Goal: Task Accomplishment & Management: Manage account settings

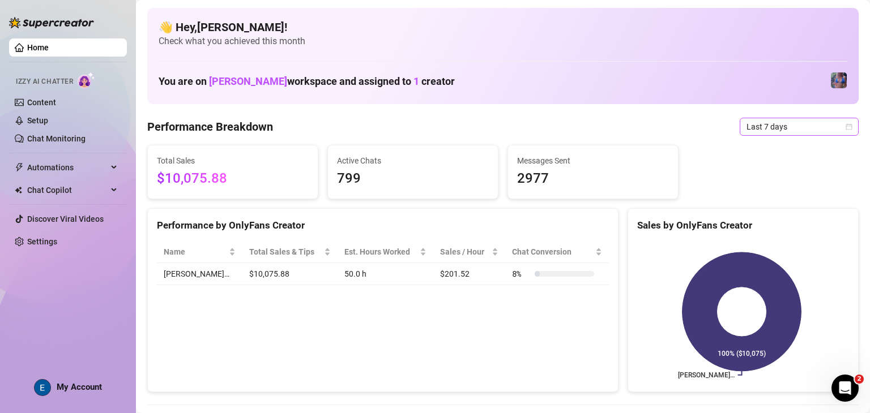
click at [780, 129] on span "Last 7 days" at bounding box center [798, 126] width 105 height 17
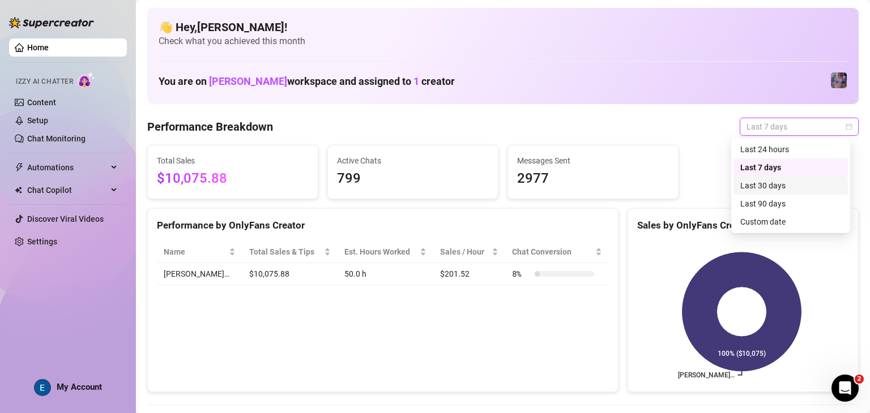
click at [782, 189] on div "Last 30 days" at bounding box center [790, 185] width 101 height 12
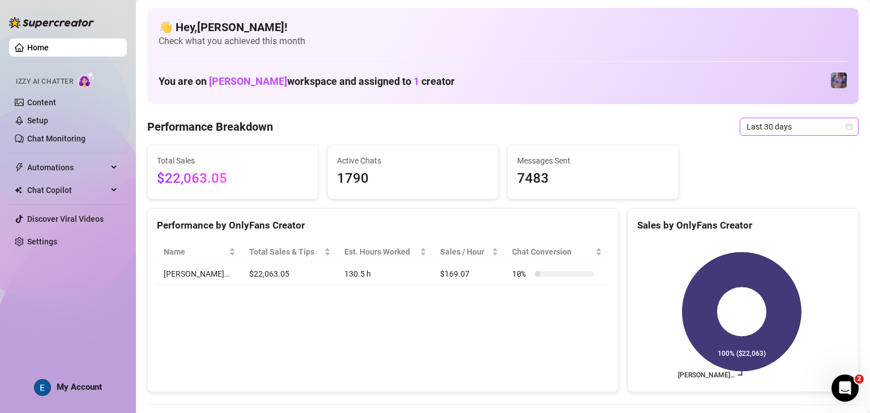
click at [779, 122] on span "Last 30 days" at bounding box center [798, 126] width 105 height 17
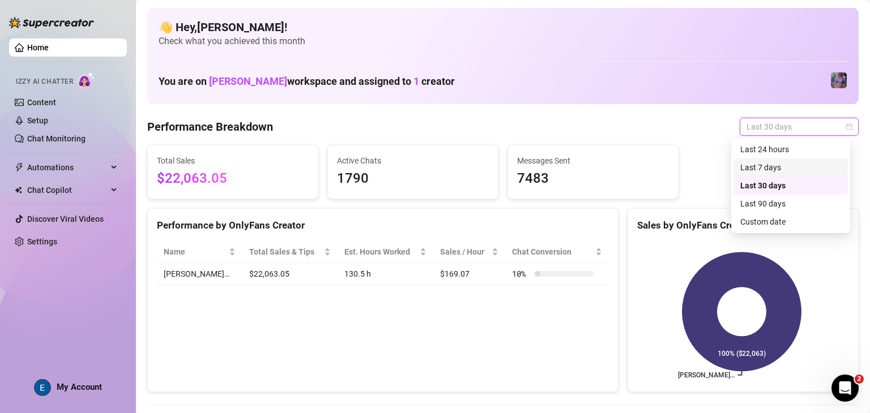
click at [783, 175] on div "Last 7 days" at bounding box center [790, 168] width 114 height 18
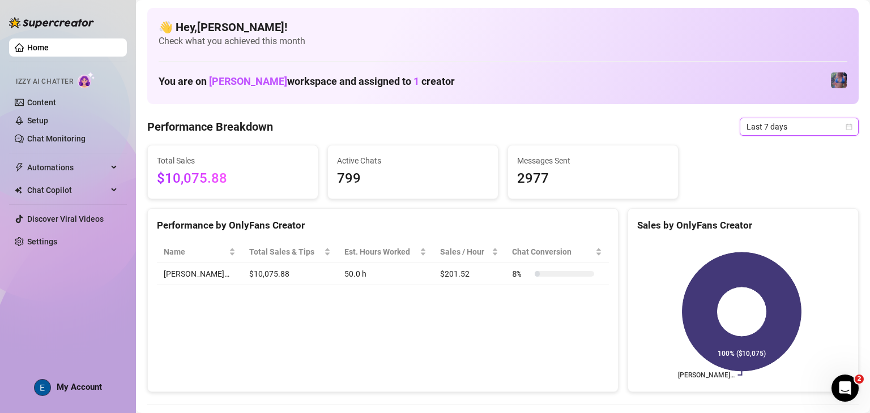
click at [786, 132] on span "Last 7 days" at bounding box center [798, 126] width 105 height 17
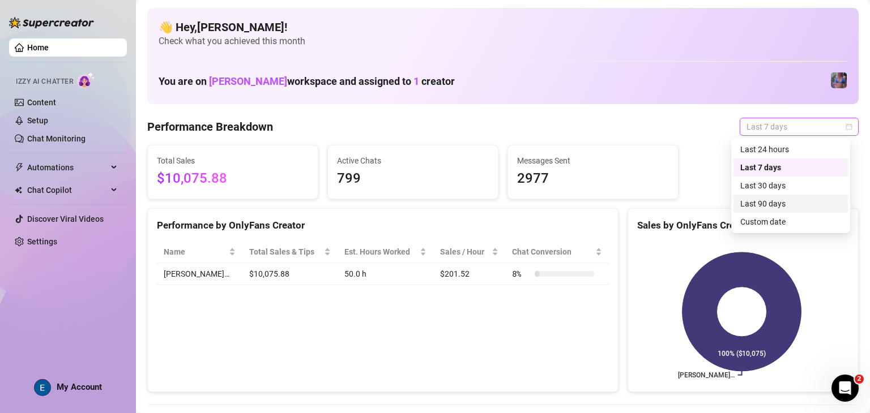
drag, startPoint x: 779, startPoint y: 200, endPoint x: 750, endPoint y: 220, distance: 35.0
click at [779, 201] on div "Last 90 days" at bounding box center [790, 204] width 101 height 12
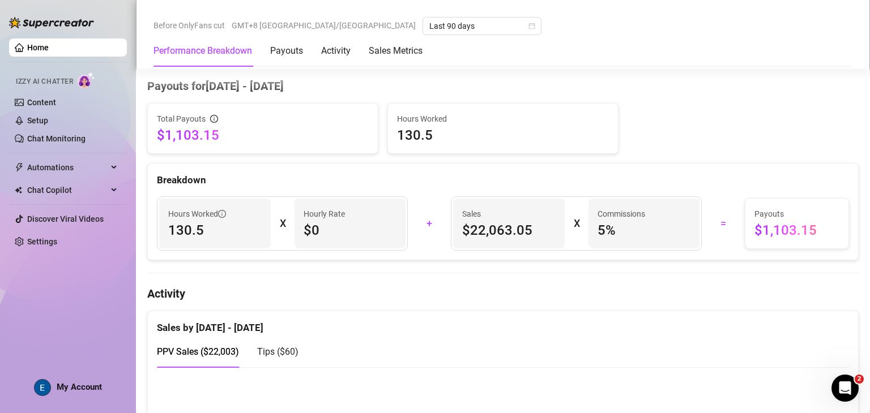
scroll to position [510, 0]
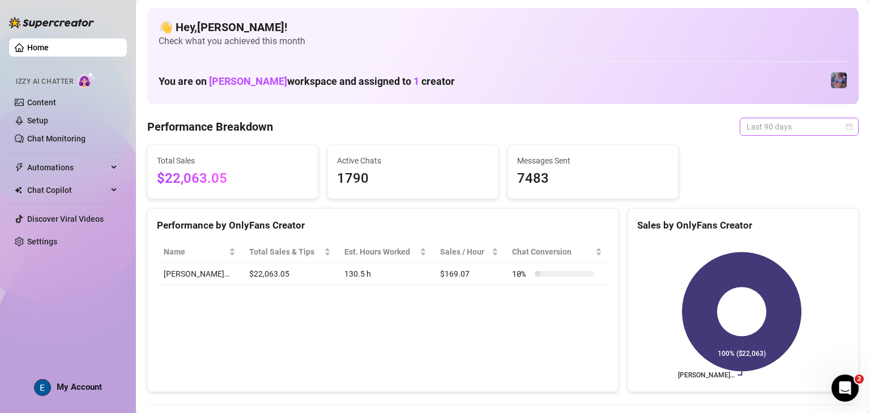
click at [771, 126] on span "Last 90 days" at bounding box center [798, 126] width 105 height 17
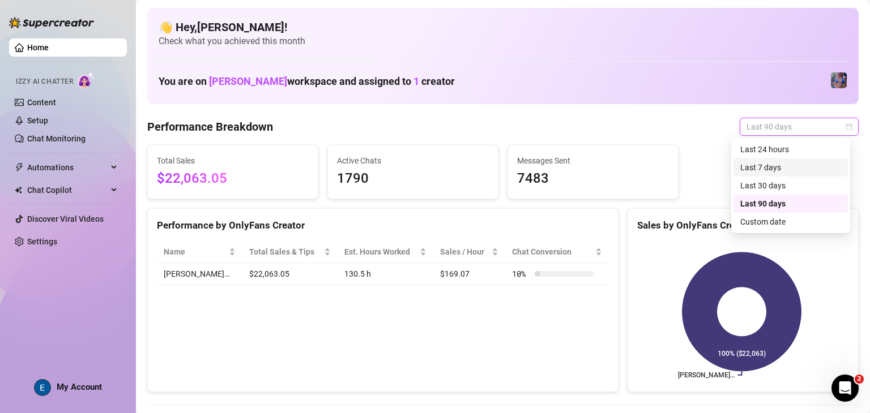
click at [772, 166] on div "Last 7 days" at bounding box center [790, 167] width 101 height 12
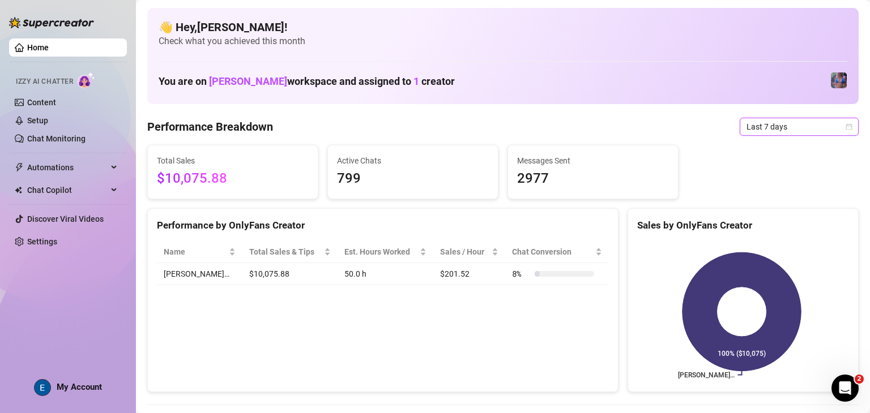
click at [795, 127] on span "Last 7 days" at bounding box center [798, 126] width 105 height 17
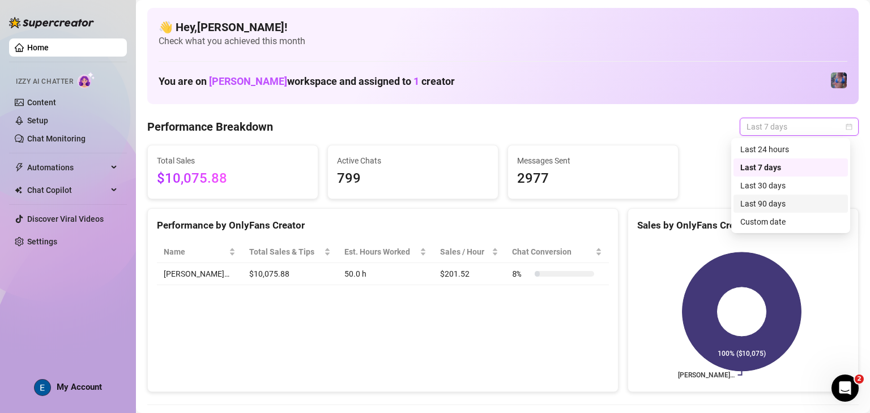
click at [793, 204] on div "Last 90 days" at bounding box center [790, 204] width 101 height 12
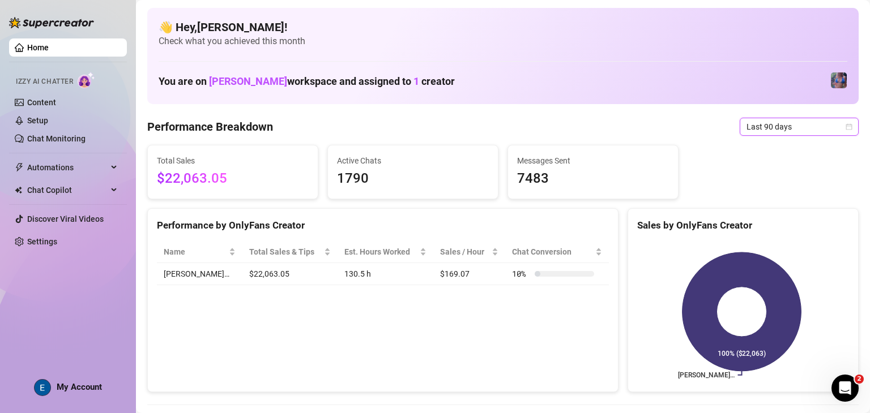
click at [759, 121] on span "Last 90 days" at bounding box center [798, 126] width 105 height 17
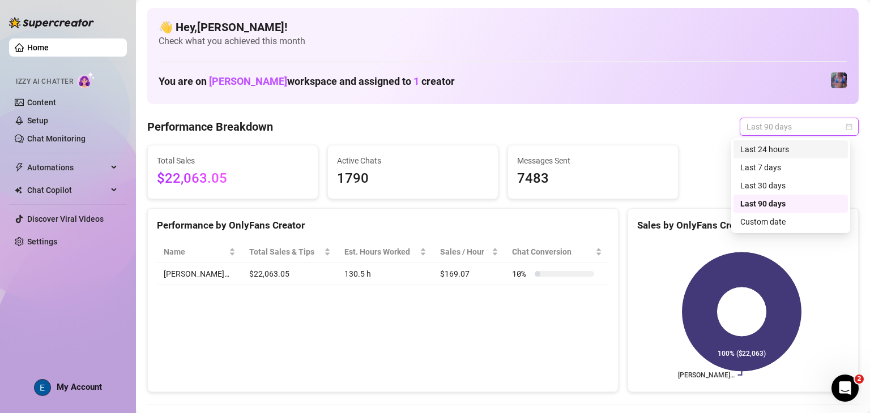
click at [780, 154] on div "Last 24 hours" at bounding box center [790, 149] width 101 height 12
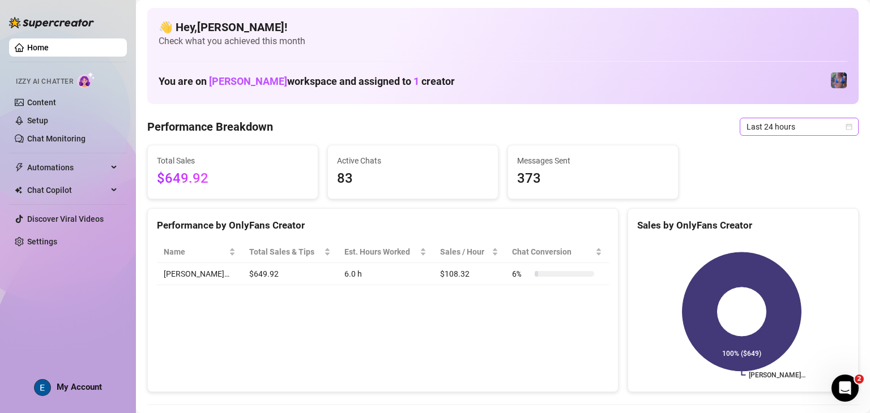
click at [794, 121] on span "Last 24 hours" at bounding box center [798, 126] width 105 height 17
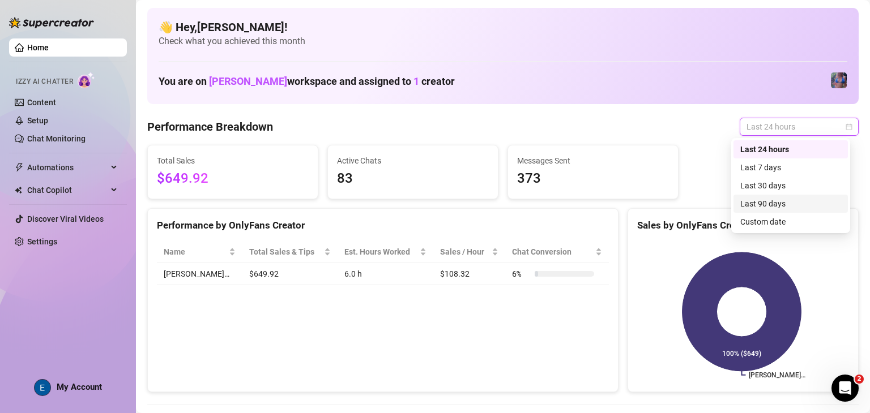
click at [782, 202] on div "Last 90 days" at bounding box center [790, 204] width 101 height 12
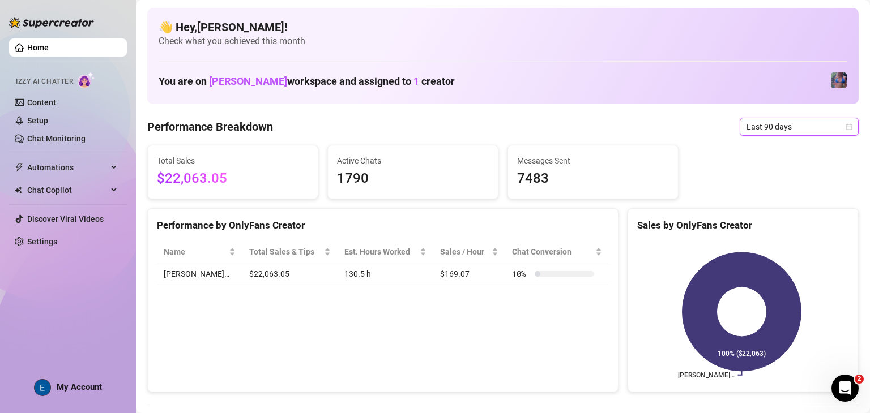
click at [777, 129] on span "Last 90 days" at bounding box center [798, 126] width 105 height 17
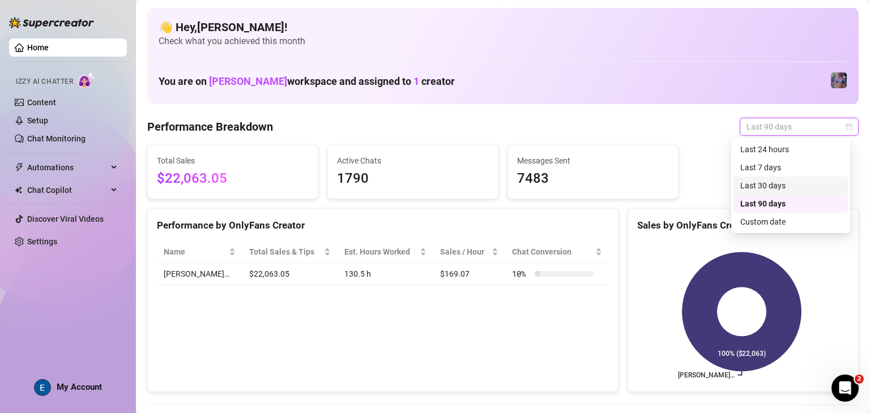
click at [777, 182] on div "Last 30 days" at bounding box center [790, 185] width 101 height 12
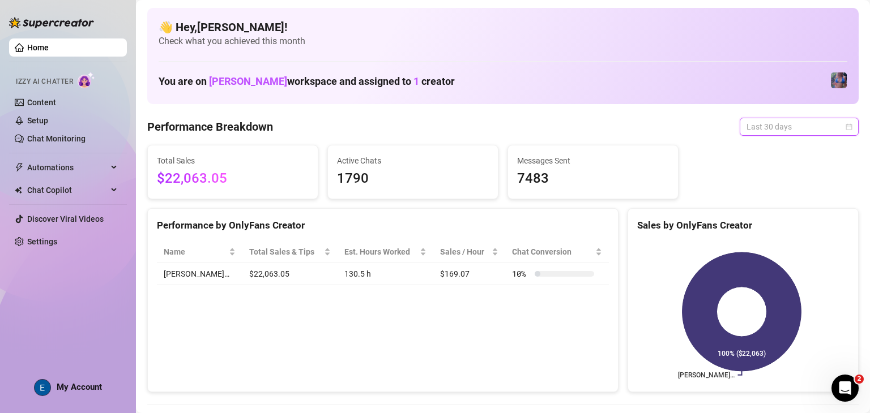
click at [784, 132] on span "Last 30 days" at bounding box center [798, 126] width 105 height 17
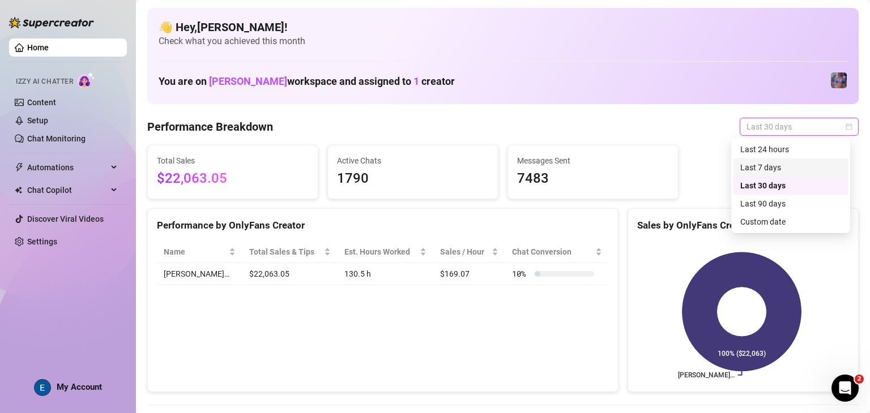
click at [786, 170] on div "Last 7 days" at bounding box center [790, 167] width 101 height 12
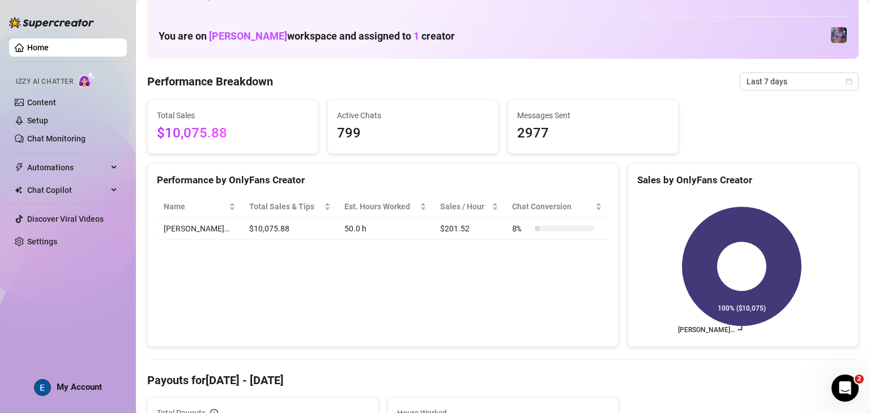
scroll to position [57, 0]
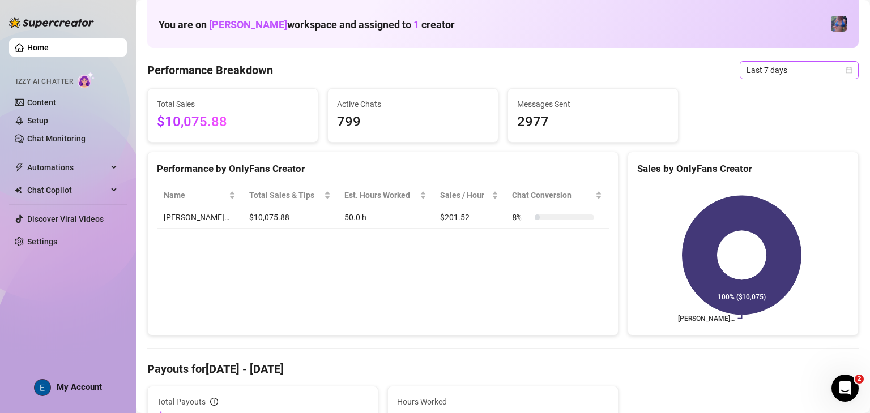
click at [787, 75] on span "Last 7 days" at bounding box center [798, 70] width 105 height 17
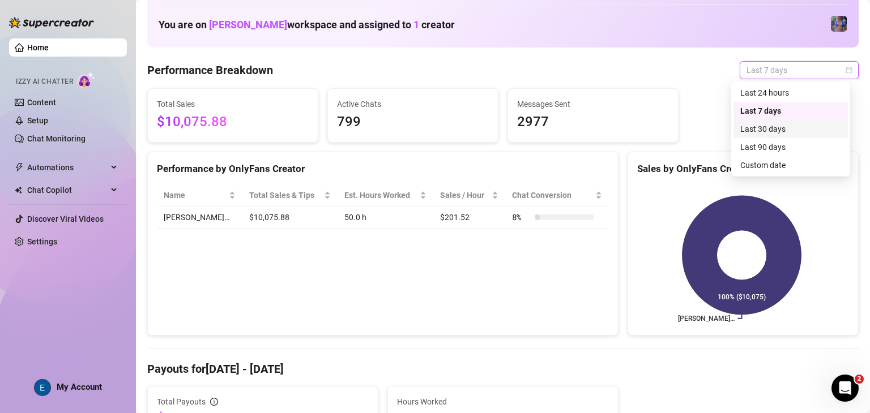
click at [778, 131] on div "Last 30 days" at bounding box center [790, 129] width 101 height 12
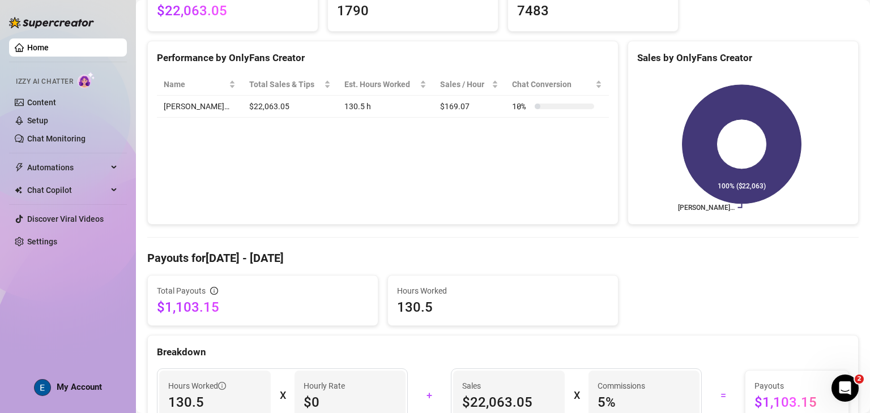
scroll to position [0, 0]
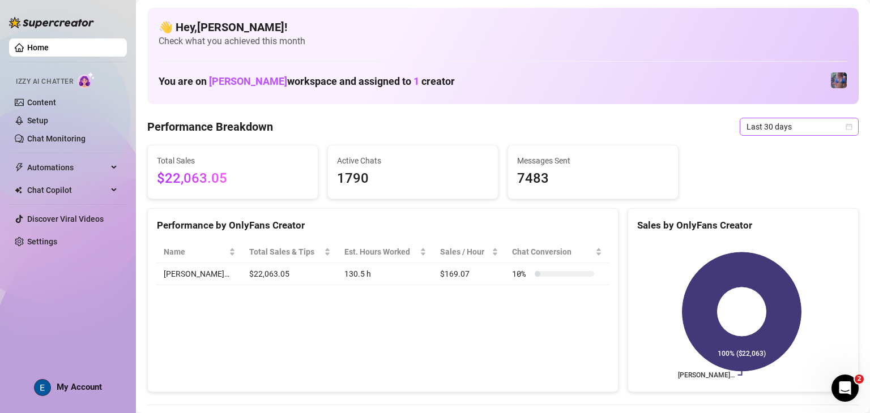
click at [767, 126] on span "Last 30 days" at bounding box center [798, 126] width 105 height 17
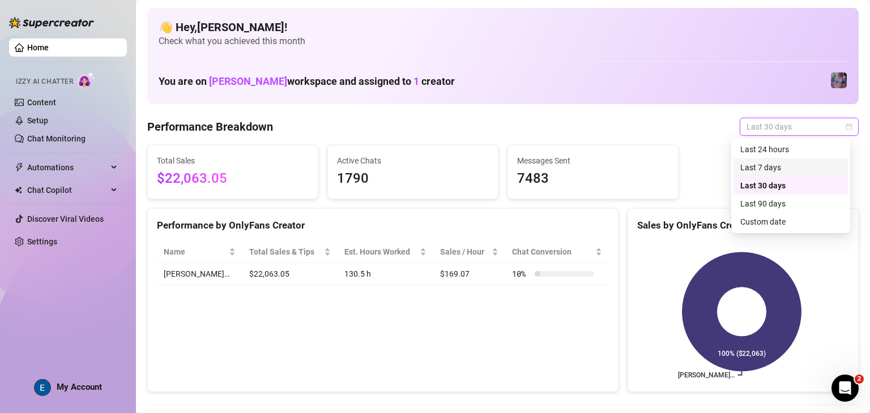
click at [777, 175] on div "Last 7 days" at bounding box center [790, 168] width 114 height 18
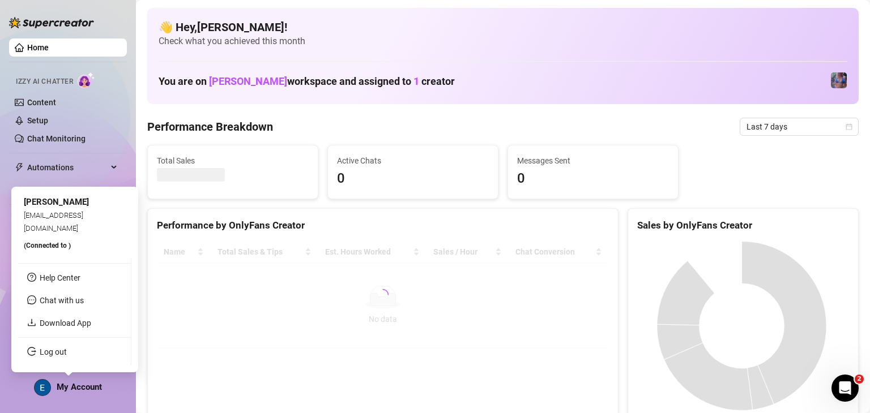
click at [66, 349] on link "Log out" at bounding box center [53, 352] width 27 height 9
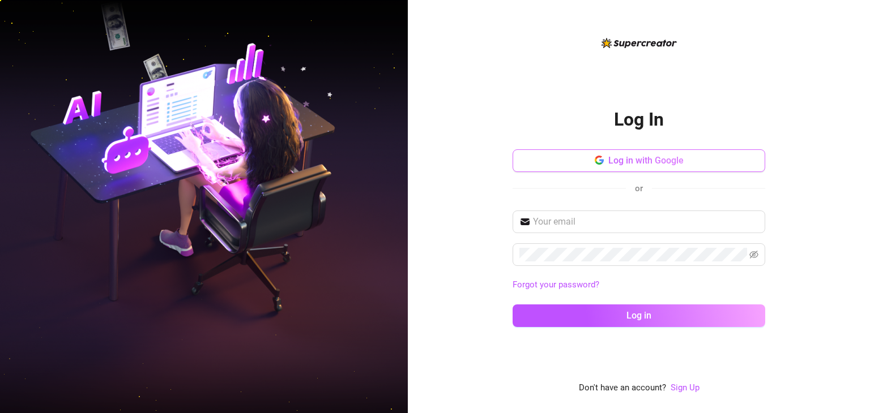
click at [614, 161] on span "Log in with Google" at bounding box center [645, 160] width 75 height 11
